Goal: Information Seeking & Learning: Learn about a topic

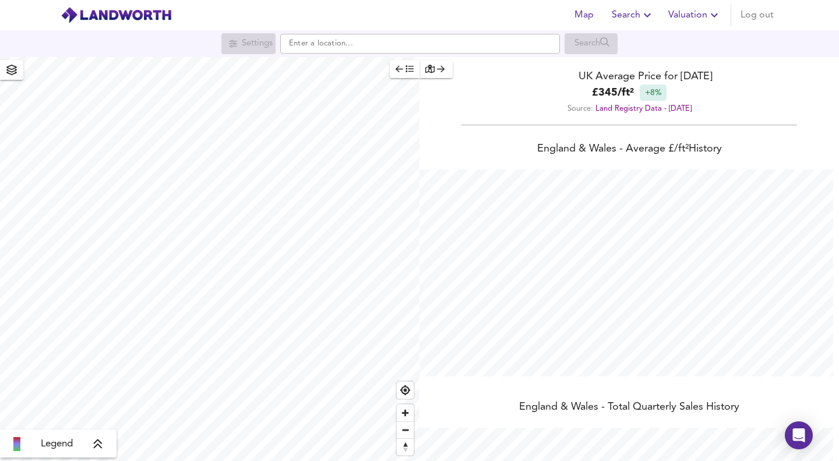
scroll to position [461, 839]
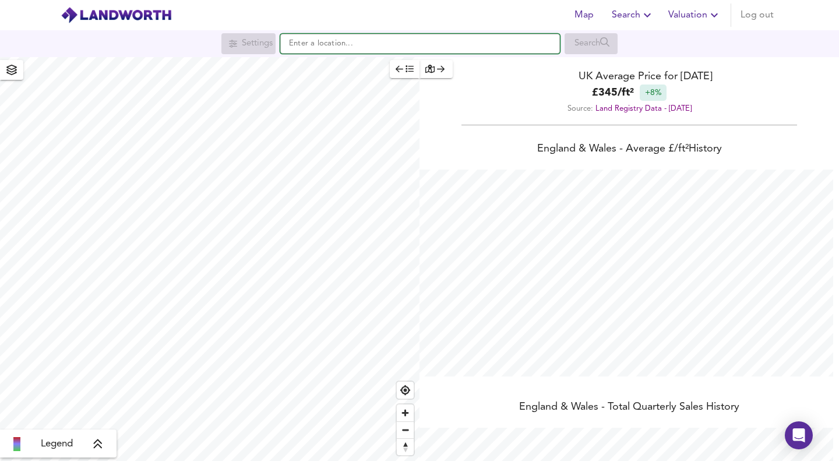
click at [379, 47] on input "text" at bounding box center [420, 44] width 280 height 20
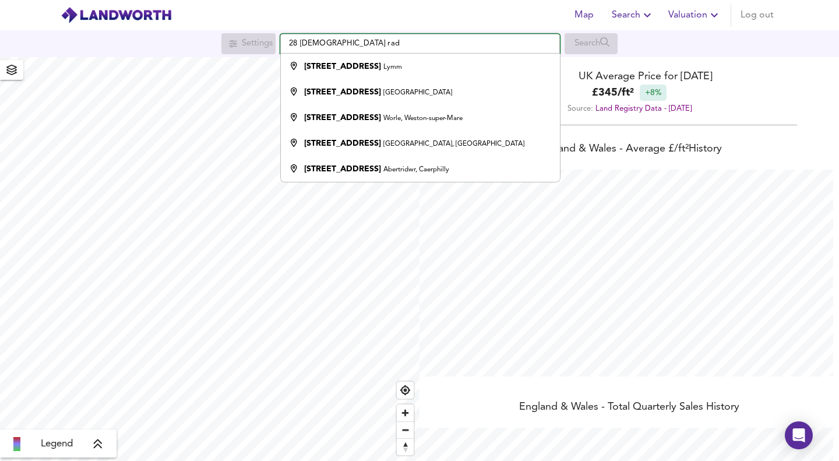
click at [376, 44] on input "28 [DEMOGRAPHIC_DATA] rad" at bounding box center [420, 44] width 280 height 20
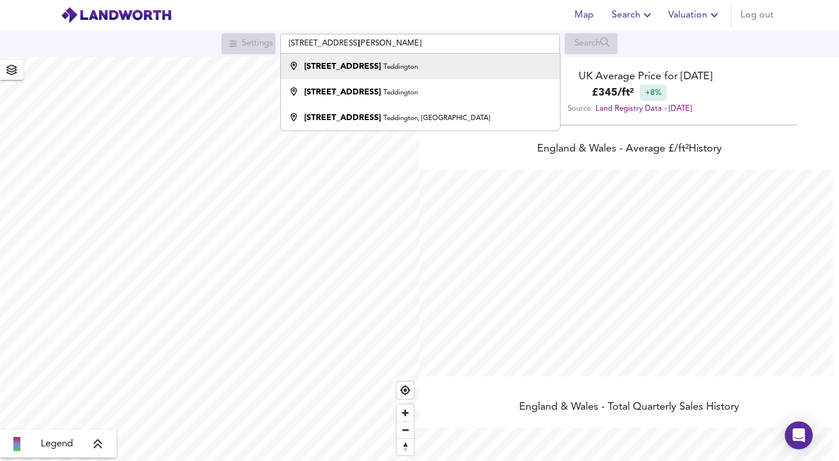
click at [360, 68] on strong "[STREET_ADDRESS]" at bounding box center [342, 66] width 77 height 8
type input "[STREET_ADDRESS]"
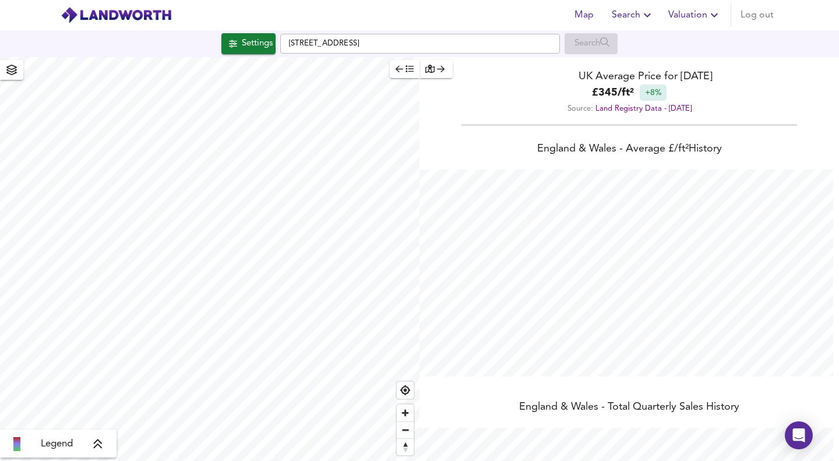
checkbox input "false"
checkbox input "true"
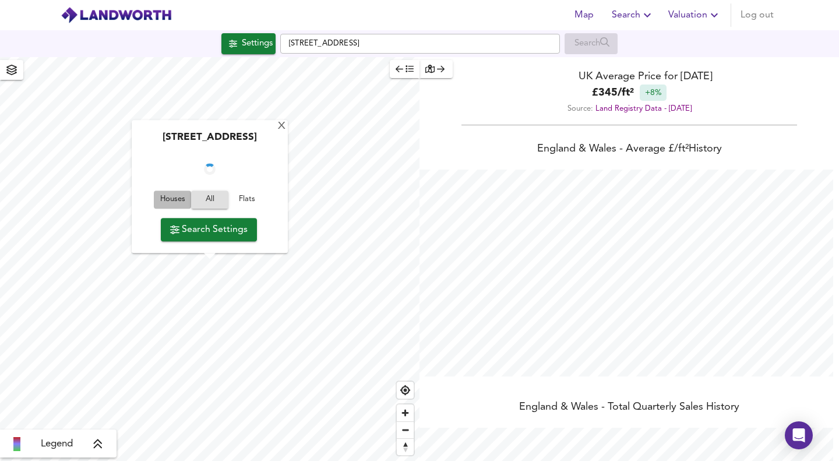
click at [169, 202] on span "Houses" at bounding box center [172, 199] width 31 height 13
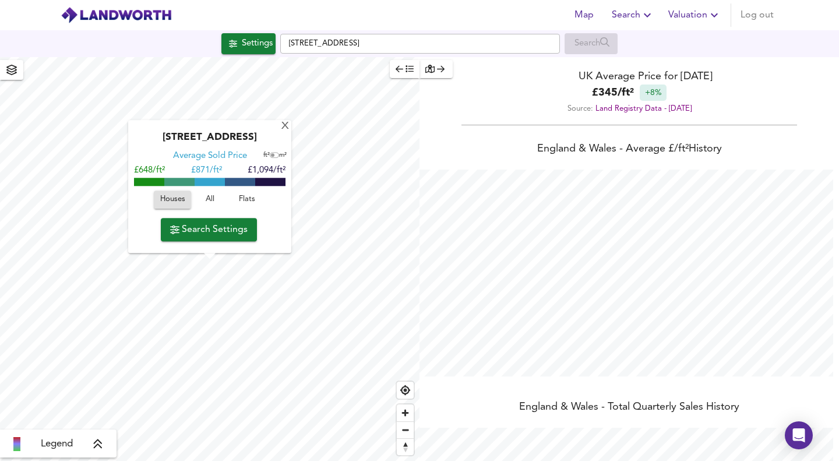
type input "201"
click at [199, 227] on span "Search Settings" at bounding box center [208, 229] width 77 height 16
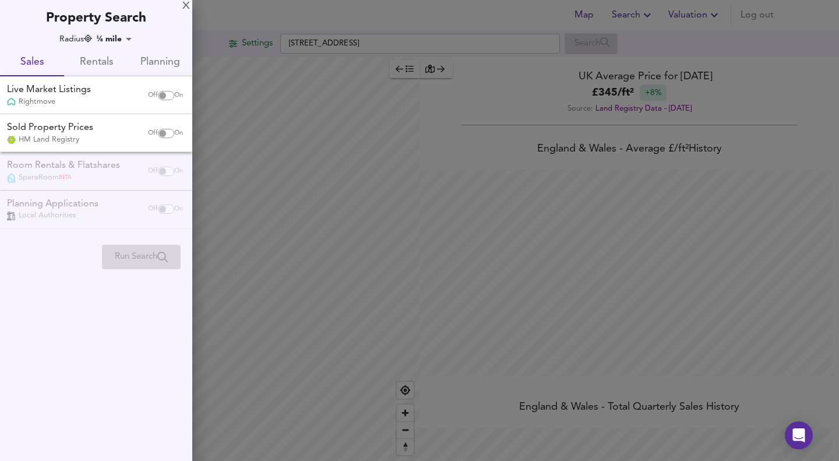
click at [168, 129] on input "checkbox" at bounding box center [163, 133] width 28 height 9
checkbox input "true"
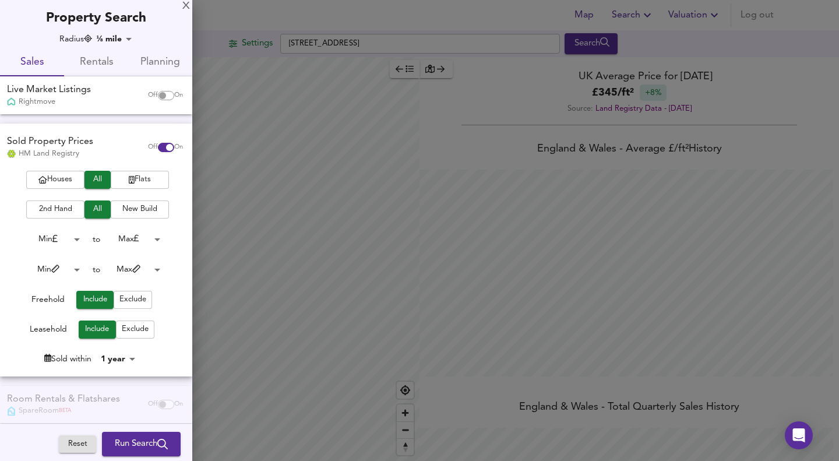
click at [56, 182] on span "Houses" at bounding box center [55, 179] width 47 height 13
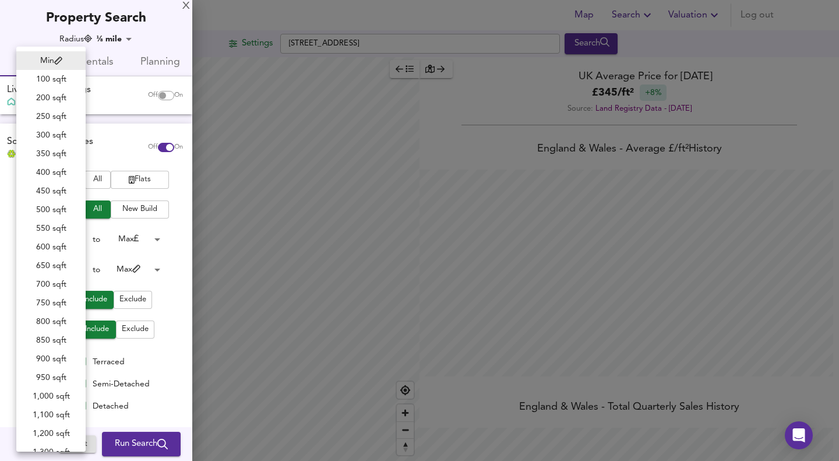
click at [65, 266] on body "Map Search Valuation Log out Settings [STREET_ADDRESS] Search Legend UK Average…" at bounding box center [419, 230] width 839 height 461
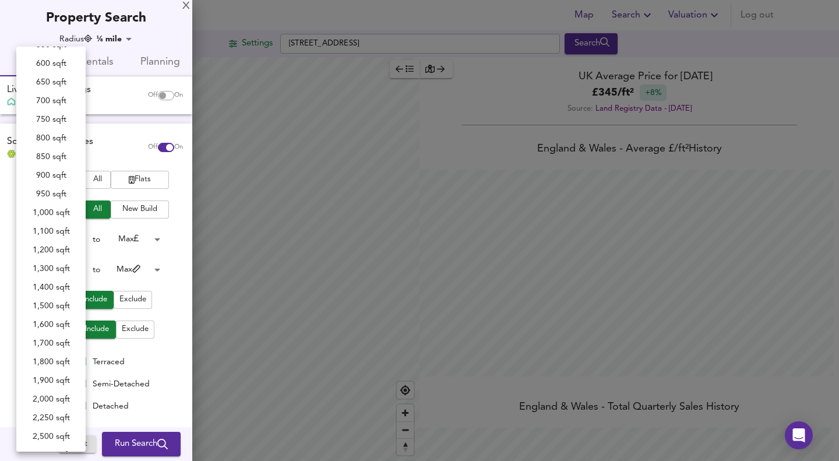
scroll to position [107, 0]
click at [175, 383] on div at bounding box center [419, 230] width 839 height 461
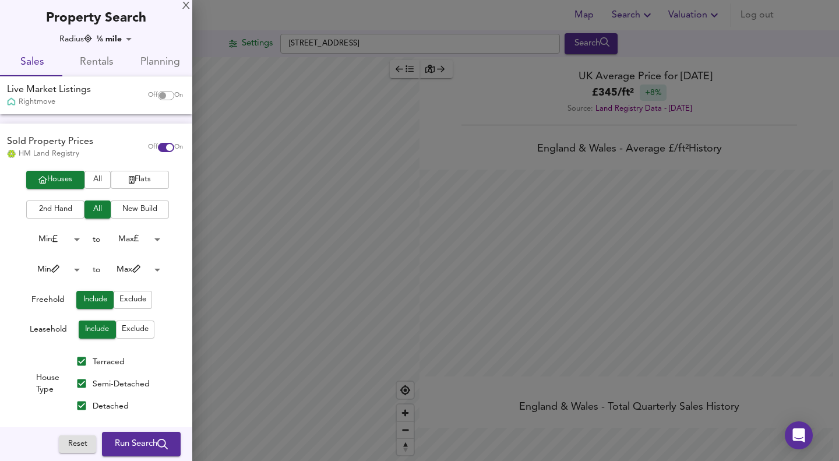
click at [56, 239] on body "Map Search Valuation Log out Settings [STREET_ADDRESS] Search Legend UK Average…" at bounding box center [419, 230] width 839 height 461
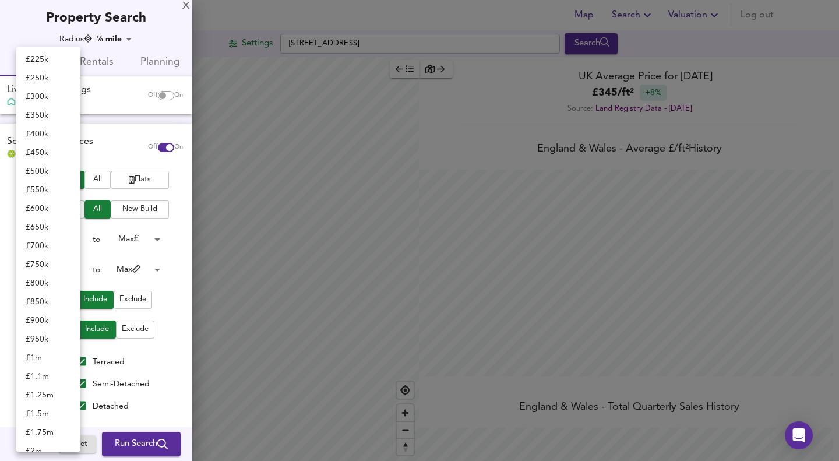
scroll to position [212, 0]
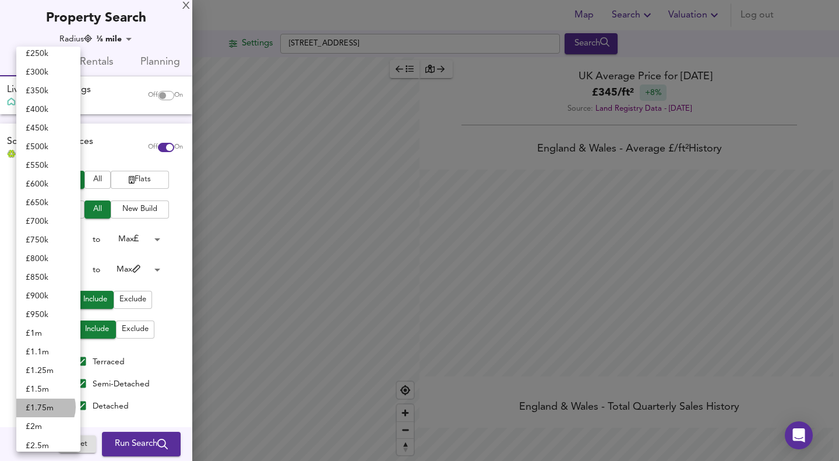
click at [43, 407] on li "£ 1.75m" at bounding box center [48, 407] width 64 height 19
type input "1750000"
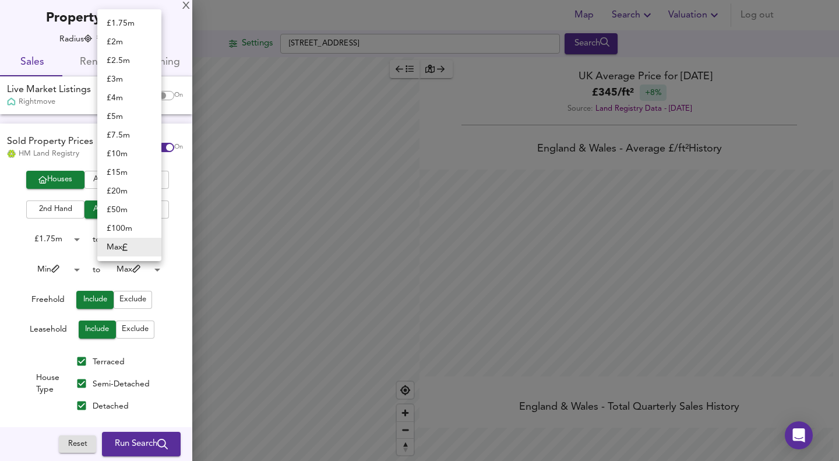
click at [143, 236] on body "Map Search Valuation Log out Settings [STREET_ADDRESS] Search Legend UK Average…" at bounding box center [419, 230] width 839 height 461
click at [123, 59] on li "£ 2.5m" at bounding box center [129, 60] width 64 height 19
type input "2500000"
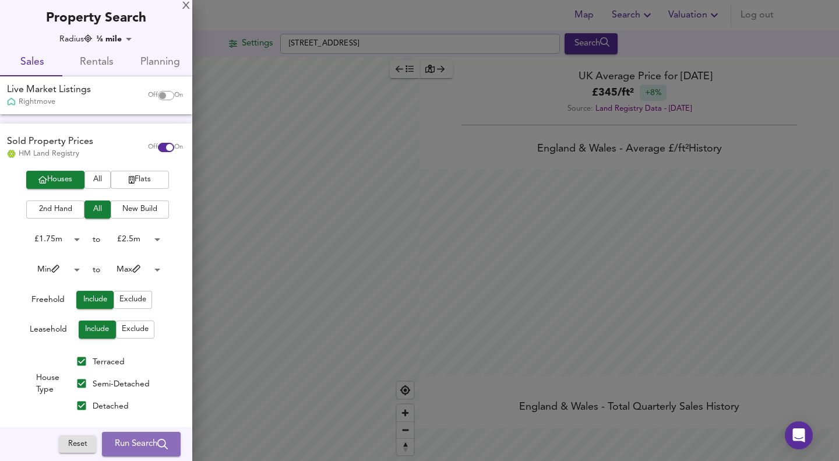
click at [130, 439] on span "Run Search" at bounding box center [141, 443] width 53 height 15
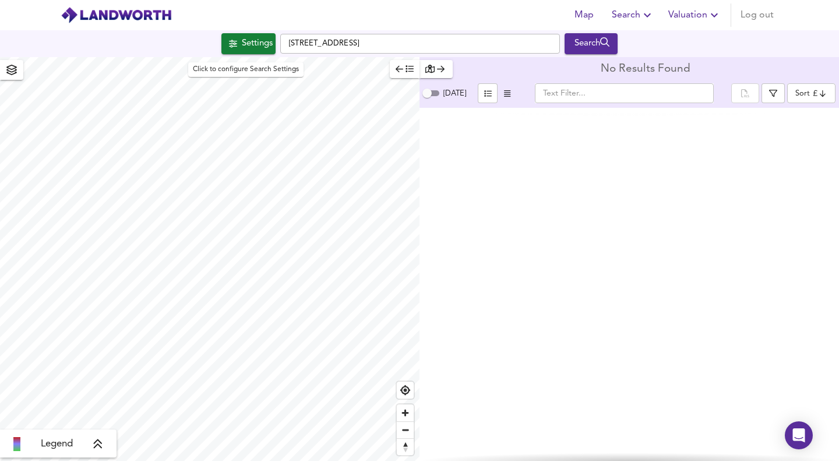
click at [242, 43] on div "Settings" at bounding box center [257, 43] width 31 height 15
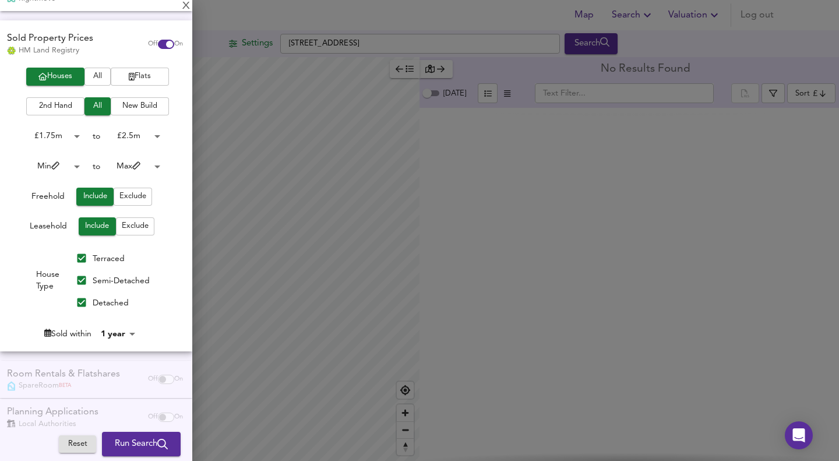
scroll to position [104, 0]
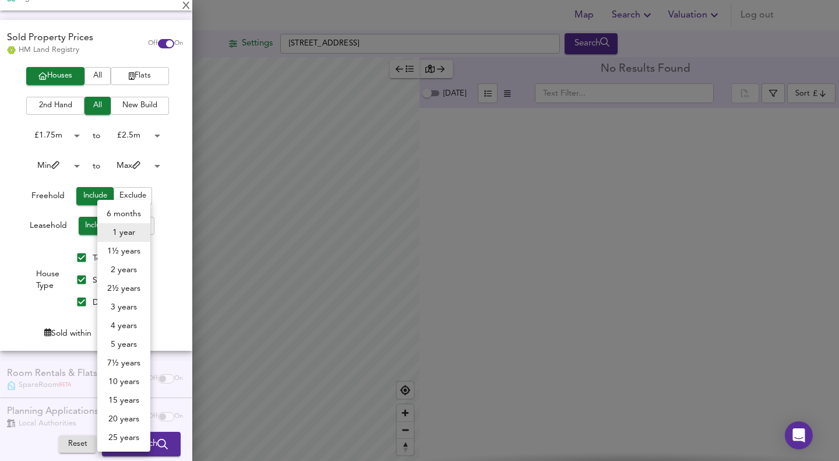
click at [118, 336] on body "Map Search Valuation Log out Settings [STREET_ADDRESS] Search Legend No Results…" at bounding box center [419, 230] width 839 height 461
click at [128, 304] on li "3 years" at bounding box center [123, 307] width 53 height 19
type input "36"
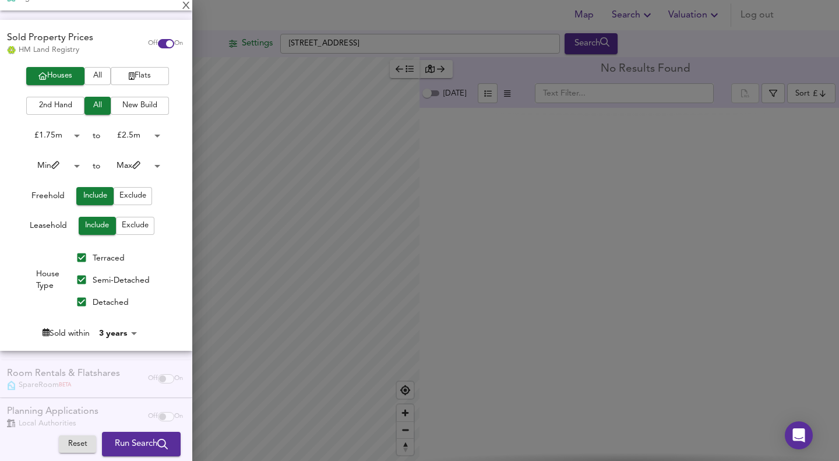
click at [133, 440] on span "Run Search" at bounding box center [141, 443] width 53 height 15
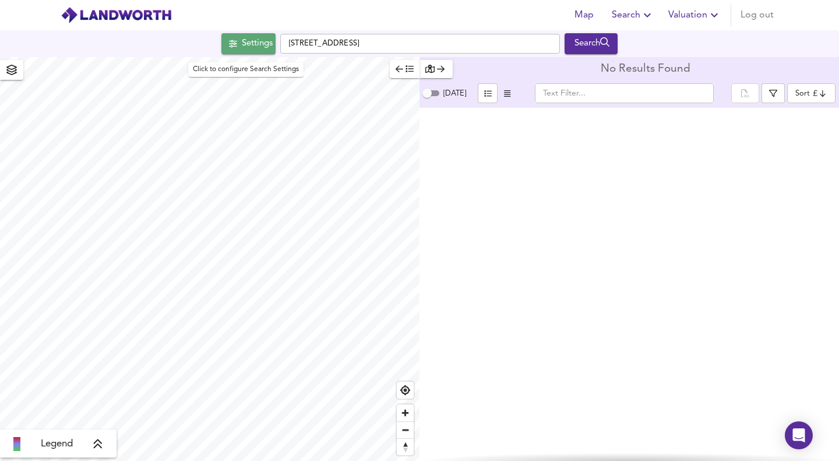
click at [242, 47] on div "Settings" at bounding box center [257, 43] width 31 height 15
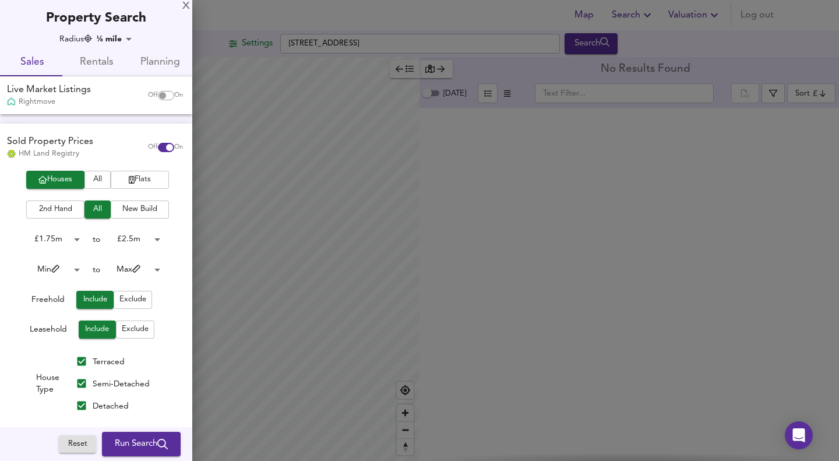
click at [225, 16] on div at bounding box center [419, 230] width 839 height 461
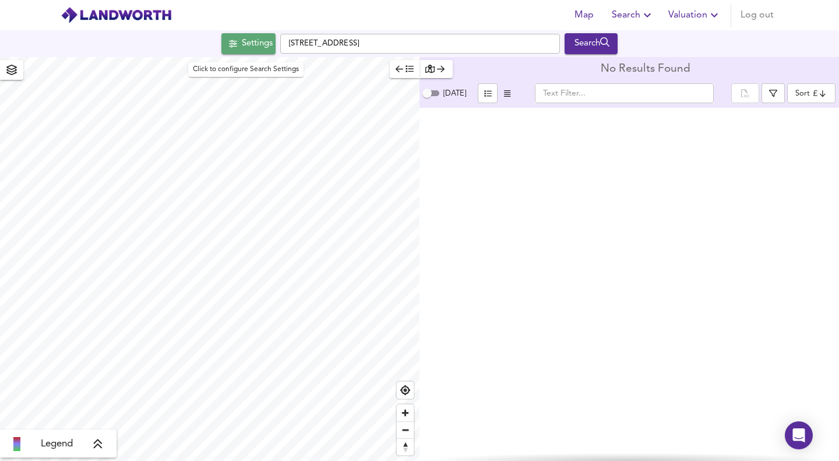
click at [245, 38] on div "Settings" at bounding box center [257, 43] width 31 height 15
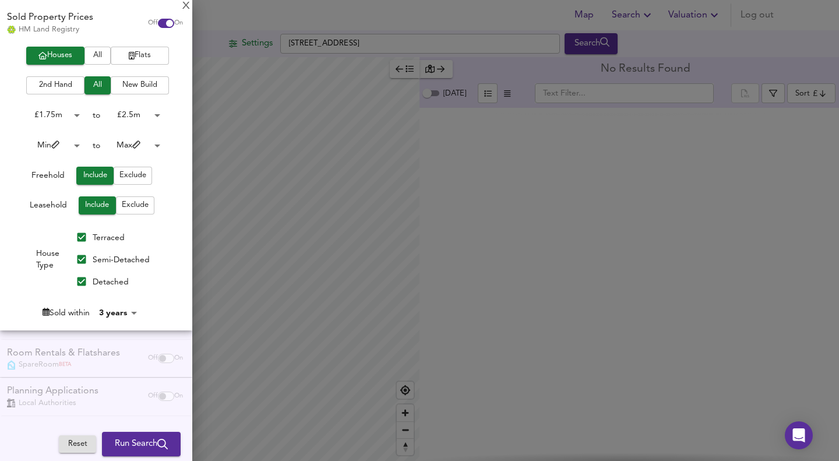
scroll to position [123, 0]
click at [125, 313] on body "Map Search Valuation Log out Settings [STREET_ADDRESS] Search Legend No Results…" at bounding box center [419, 230] width 839 height 461
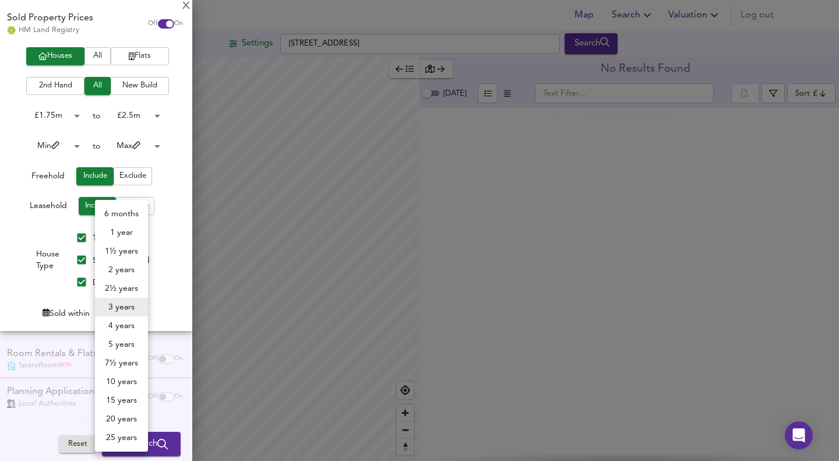
click at [128, 343] on li "5 years" at bounding box center [121, 344] width 53 height 19
type input "60"
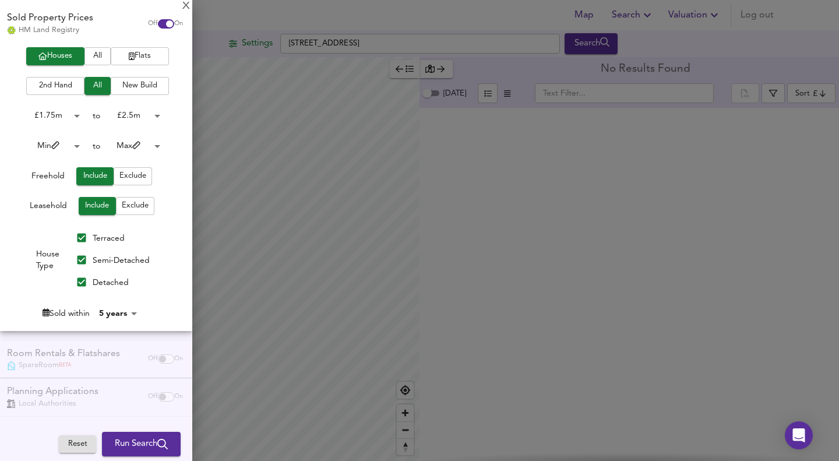
click at [128, 441] on span "Run Search" at bounding box center [141, 443] width 53 height 15
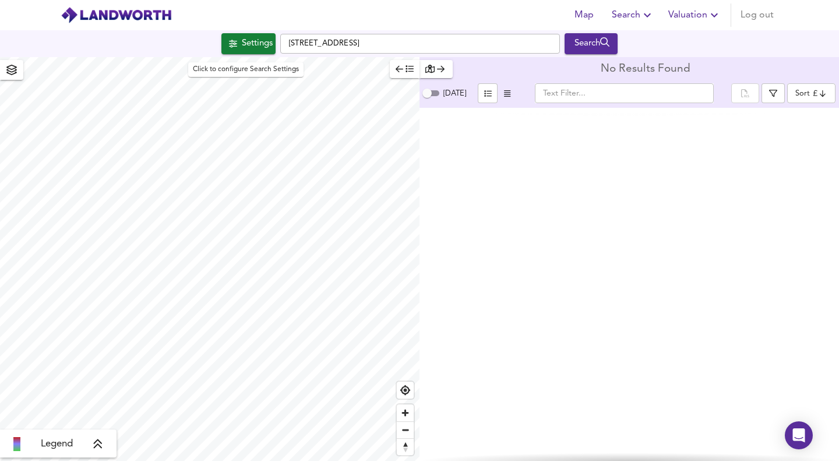
click at [248, 45] on div "Settings" at bounding box center [257, 43] width 31 height 15
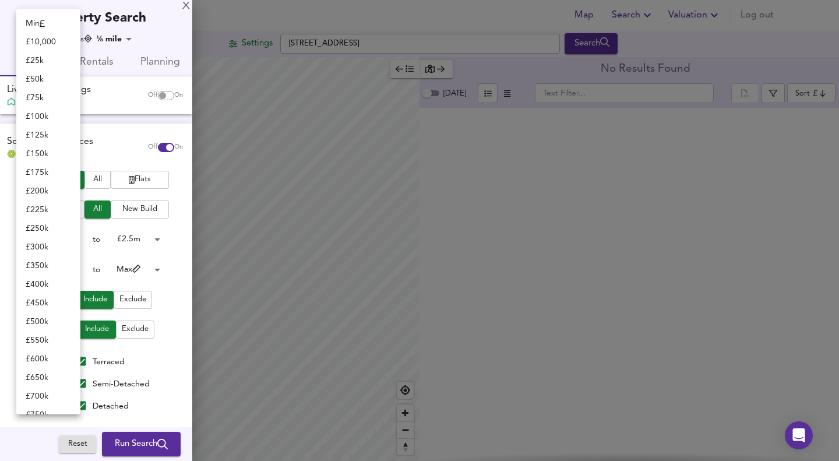
click at [65, 242] on body "Map Search Valuation Log out Settings [STREET_ADDRESS] Search Legend No Results…" at bounding box center [419, 230] width 839 height 461
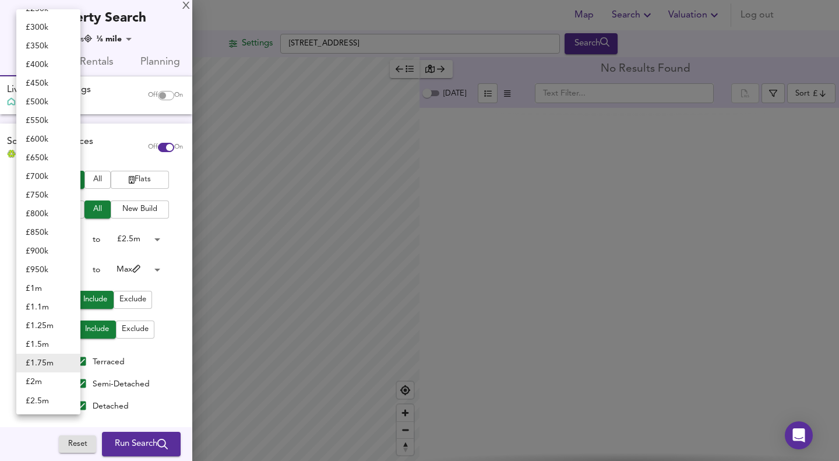
click at [41, 343] on li "£ 1.5m" at bounding box center [48, 344] width 64 height 19
type input "1500000"
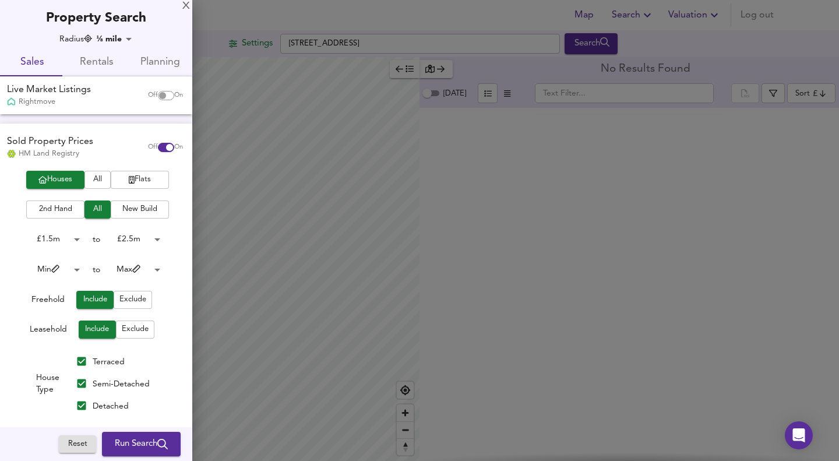
click at [136, 446] on span "Run Search" at bounding box center [141, 443] width 53 height 15
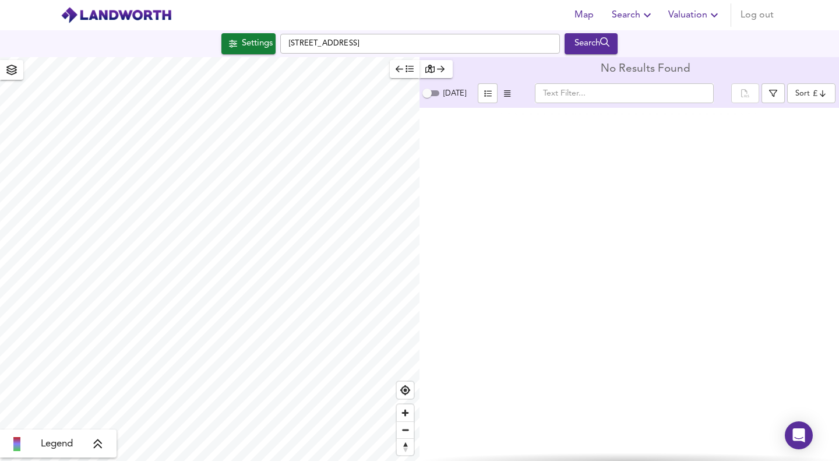
click at [246, 41] on div "Settings" at bounding box center [257, 43] width 31 height 15
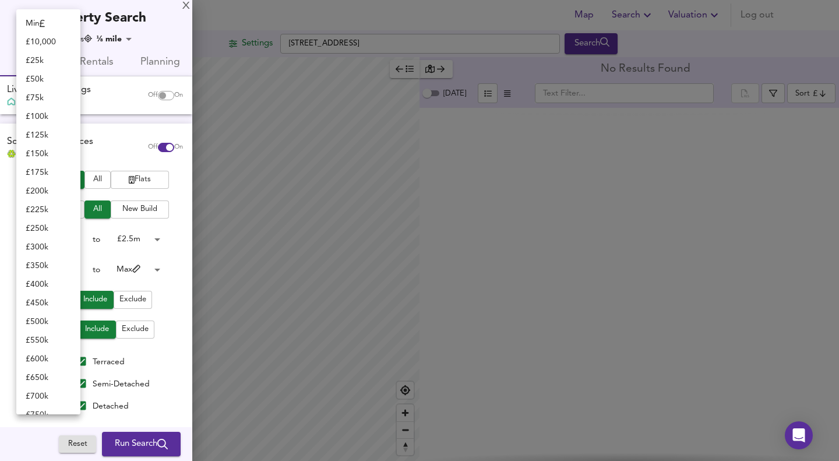
click at [71, 240] on body "Map Search Valuation Log out Settings [STREET_ADDRESS] Search Legend No Results…" at bounding box center [419, 230] width 839 height 461
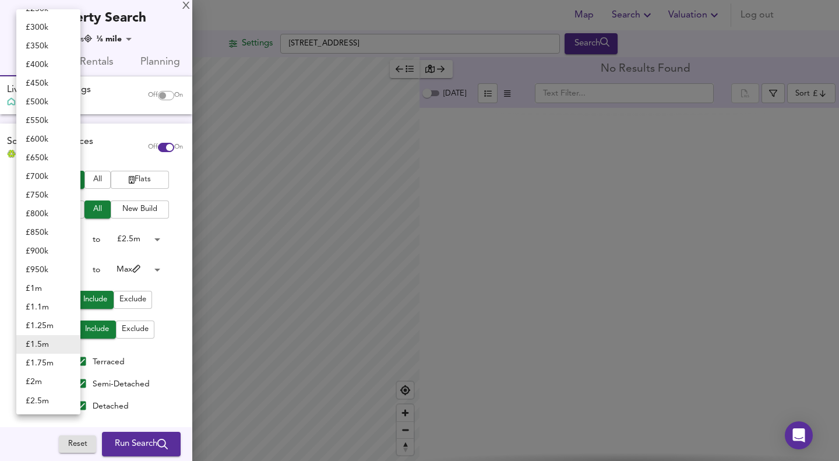
click at [44, 286] on li "£ 1m" at bounding box center [48, 288] width 64 height 19
type input "1000000"
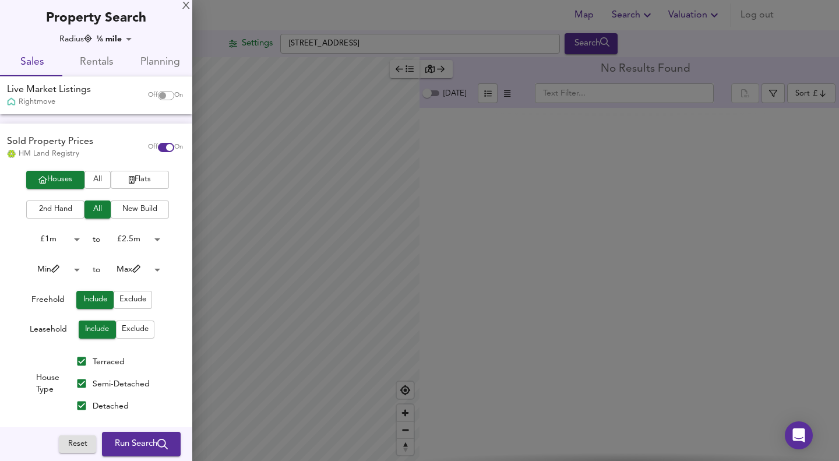
click at [132, 438] on span "Run Search" at bounding box center [141, 443] width 53 height 15
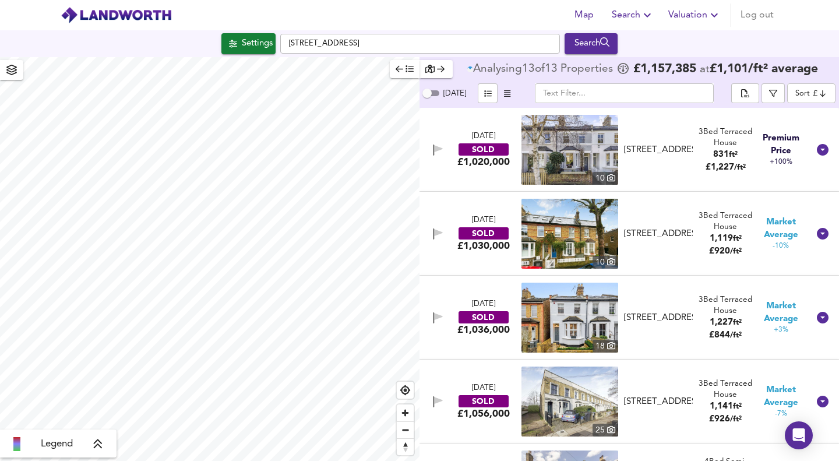
click at [807, 94] on body "Map Search Valuation Log out Settings [STREET_ADDRESS] Search Legend Analysing …" at bounding box center [419, 230] width 839 height 461
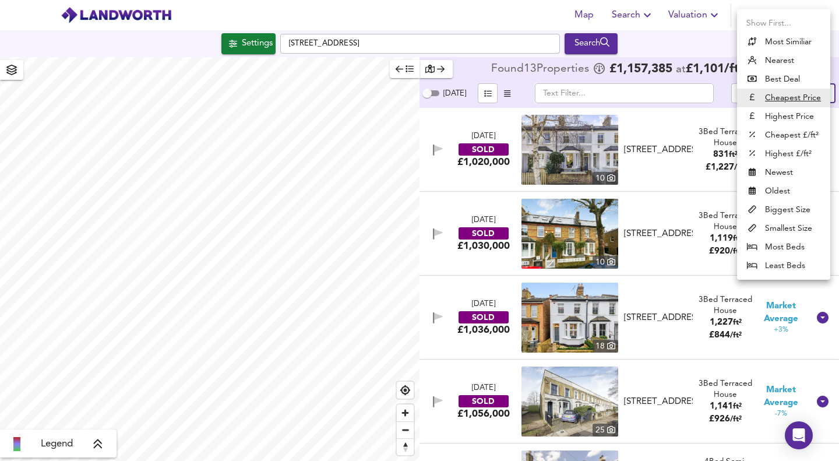
click at [782, 115] on li "Highest Price" at bounding box center [783, 116] width 93 height 19
type input "expensive"
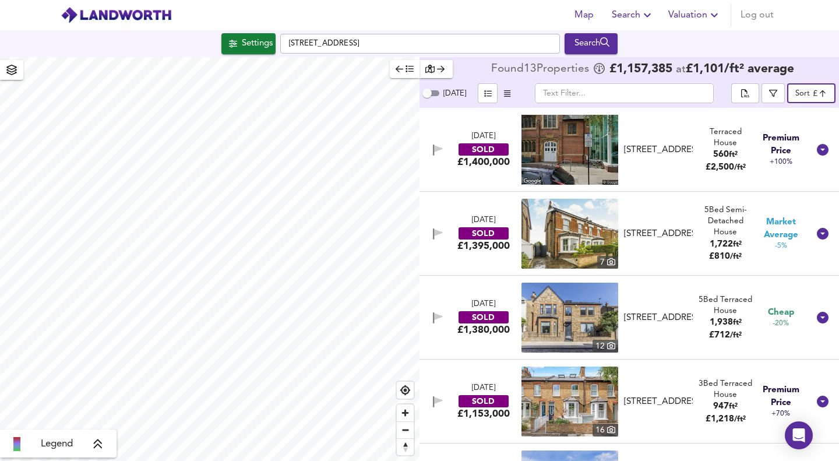
click at [242, 43] on div "Settings" at bounding box center [257, 43] width 31 height 15
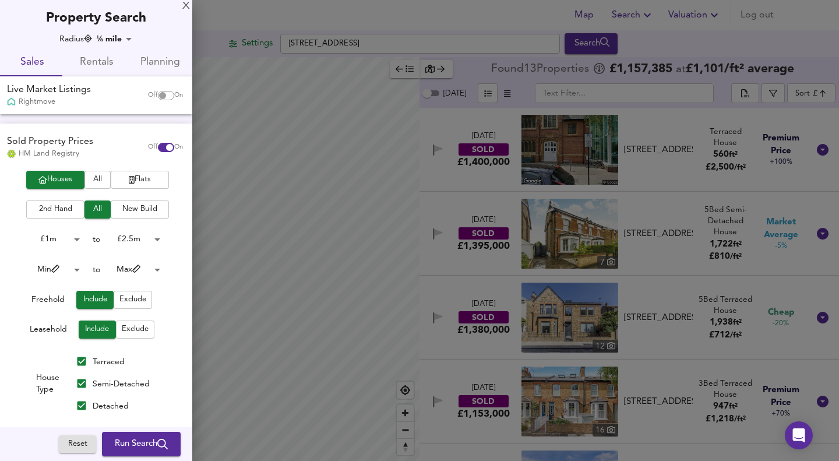
scroll to position [1, 0]
click at [185, 7] on div "X" at bounding box center [186, 6] width 8 height 8
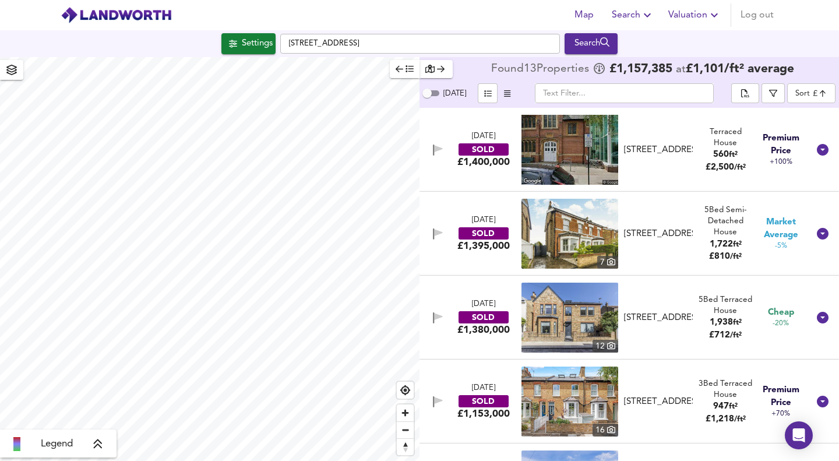
click at [97, 444] on icon at bounding box center [98, 443] width 8 height 9
click at [437, 66] on icon "button" at bounding box center [441, 69] width 8 height 8
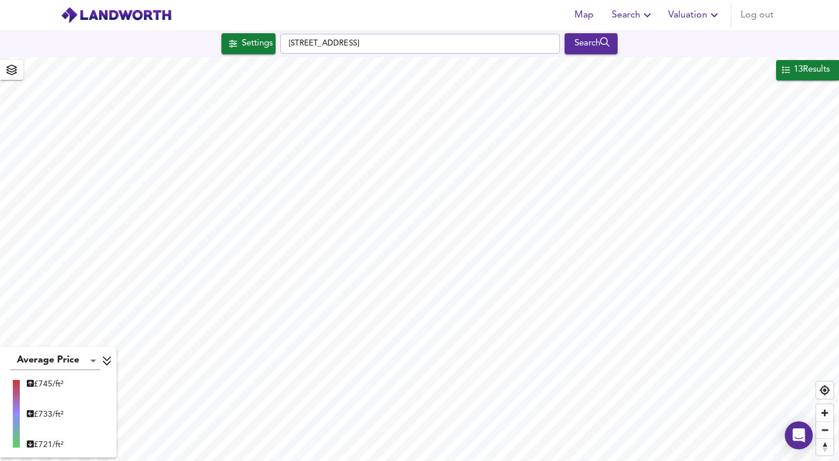
click at [805, 68] on div "13 Results" at bounding box center [811, 69] width 38 height 15
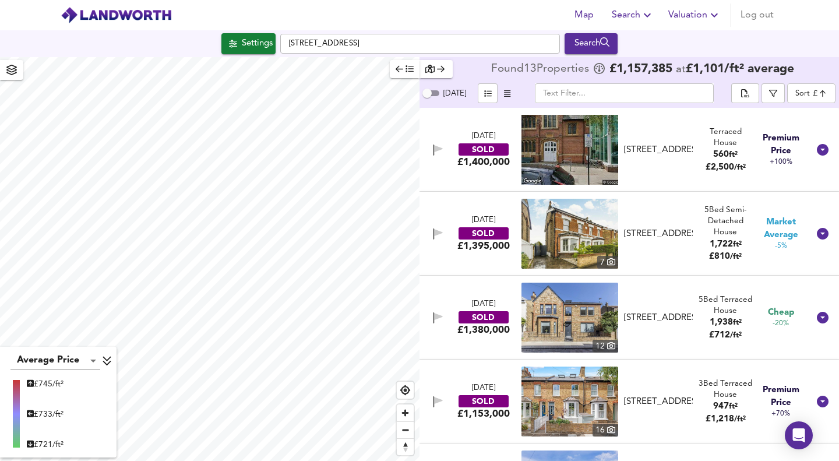
click at [250, 43] on div "Settings" at bounding box center [257, 43] width 31 height 15
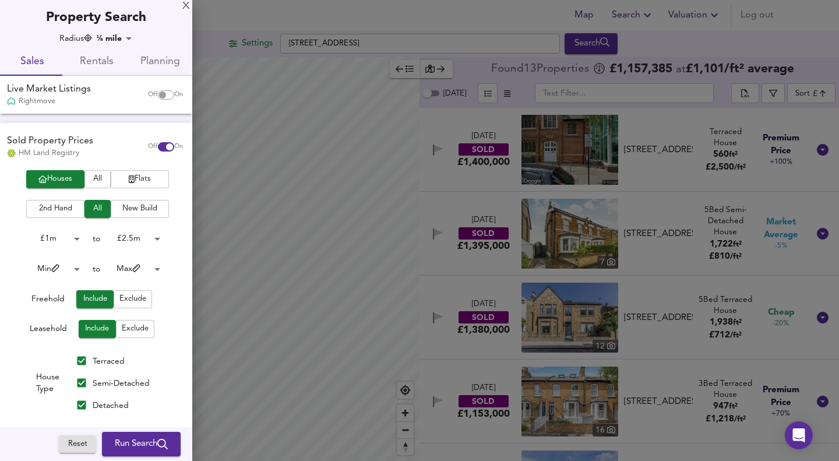
scroll to position [124, 0]
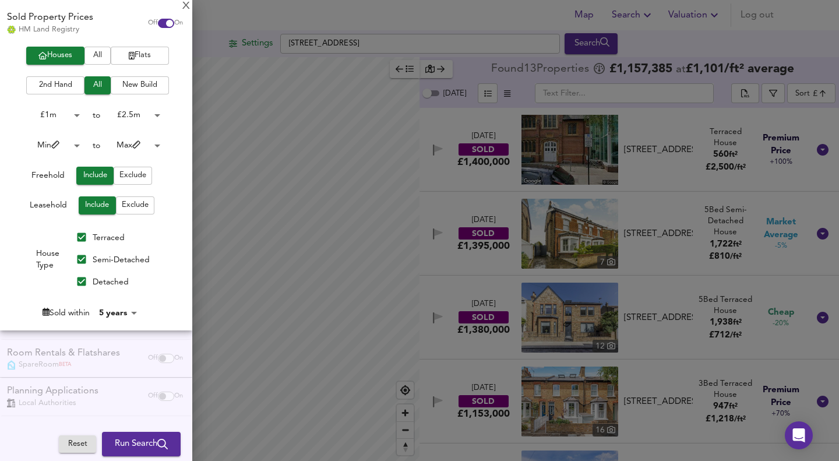
click at [124, 312] on body "Map Search Valuation Log out Settings [STREET_ADDRESS] Search Average Price lan…" at bounding box center [419, 230] width 839 height 461
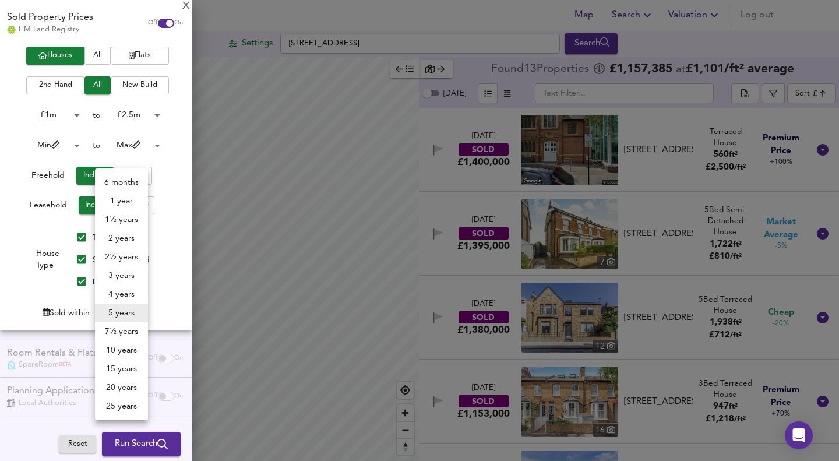
click at [129, 329] on li "7½ years" at bounding box center [121, 331] width 53 height 19
type input "90"
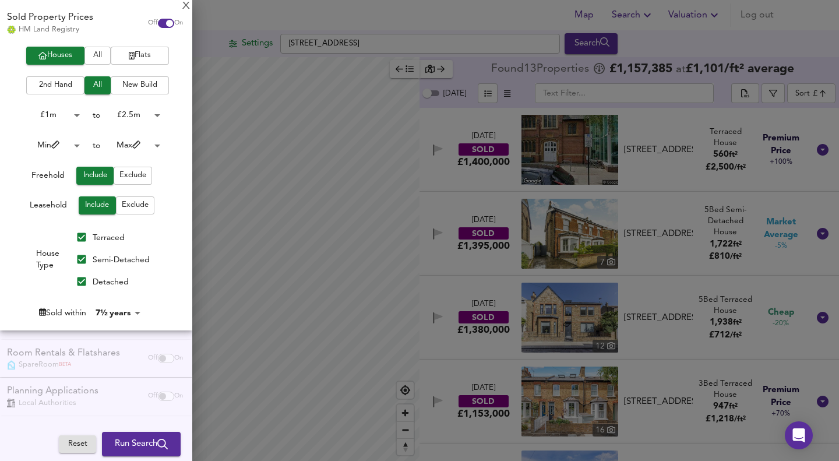
click at [132, 443] on span "Run Search" at bounding box center [141, 443] width 53 height 15
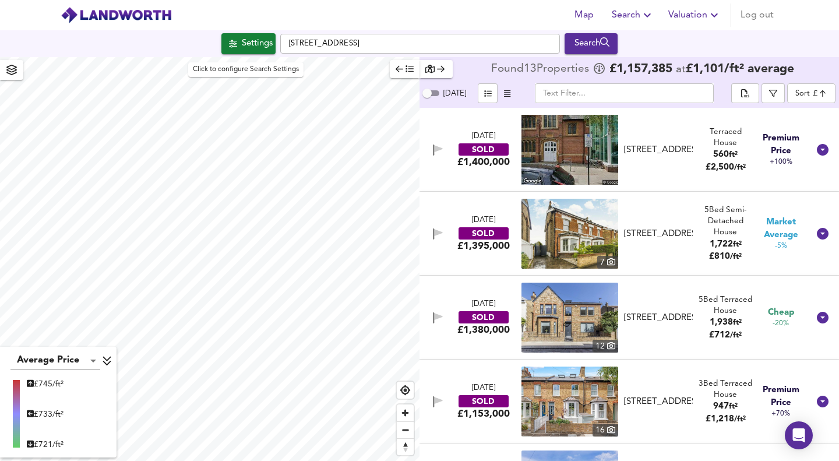
click at [256, 47] on div "Settings" at bounding box center [257, 43] width 31 height 15
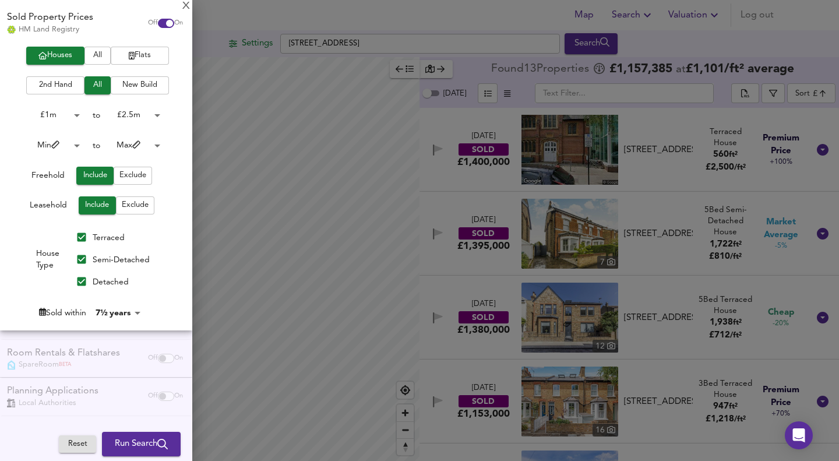
click at [134, 444] on span "Run Search" at bounding box center [141, 443] width 53 height 15
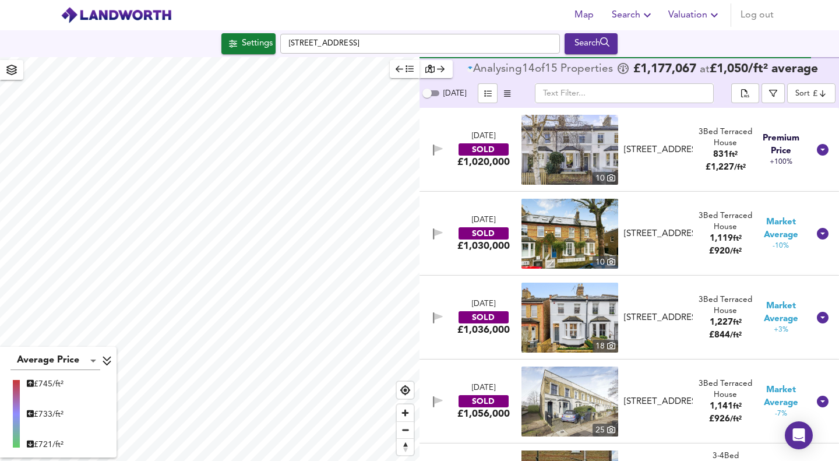
click at [814, 94] on body "Map Search Valuation Log out Settings [STREET_ADDRESS] Search Average Price lan…" at bounding box center [419, 230] width 839 height 461
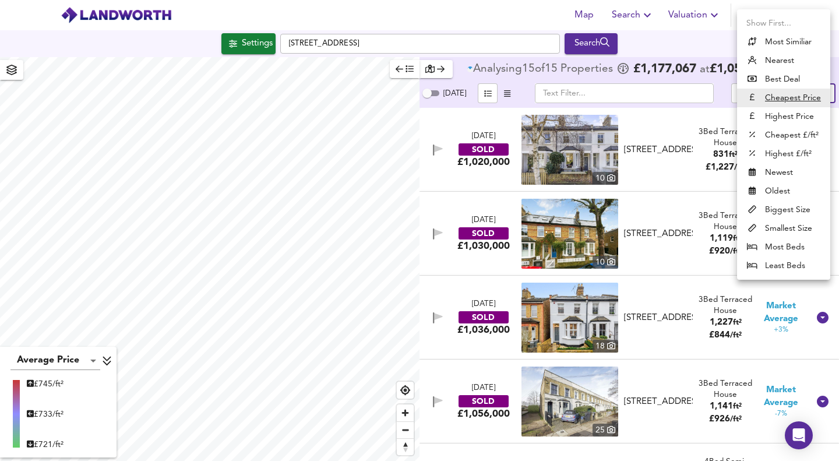
click at [791, 117] on li "Highest Price" at bounding box center [783, 116] width 93 height 19
type input "expensive"
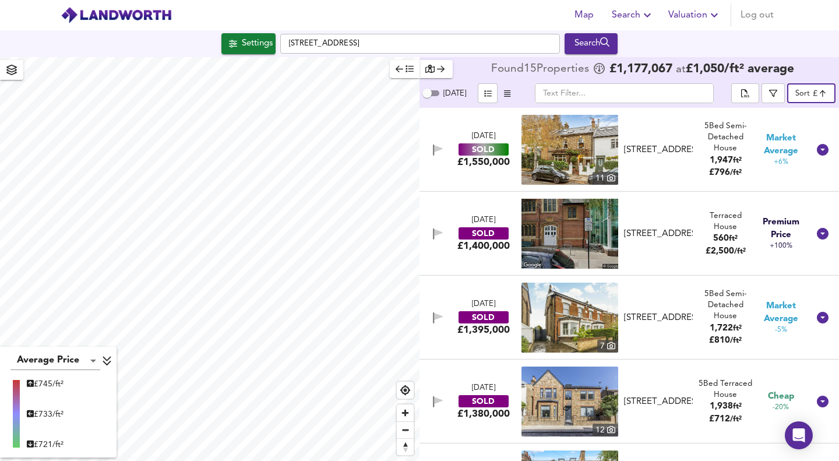
click at [600, 179] on div "11" at bounding box center [605, 178] width 26 height 13
click at [436, 63] on div "button" at bounding box center [436, 68] width 22 height 13
